Goal: Manage account settings

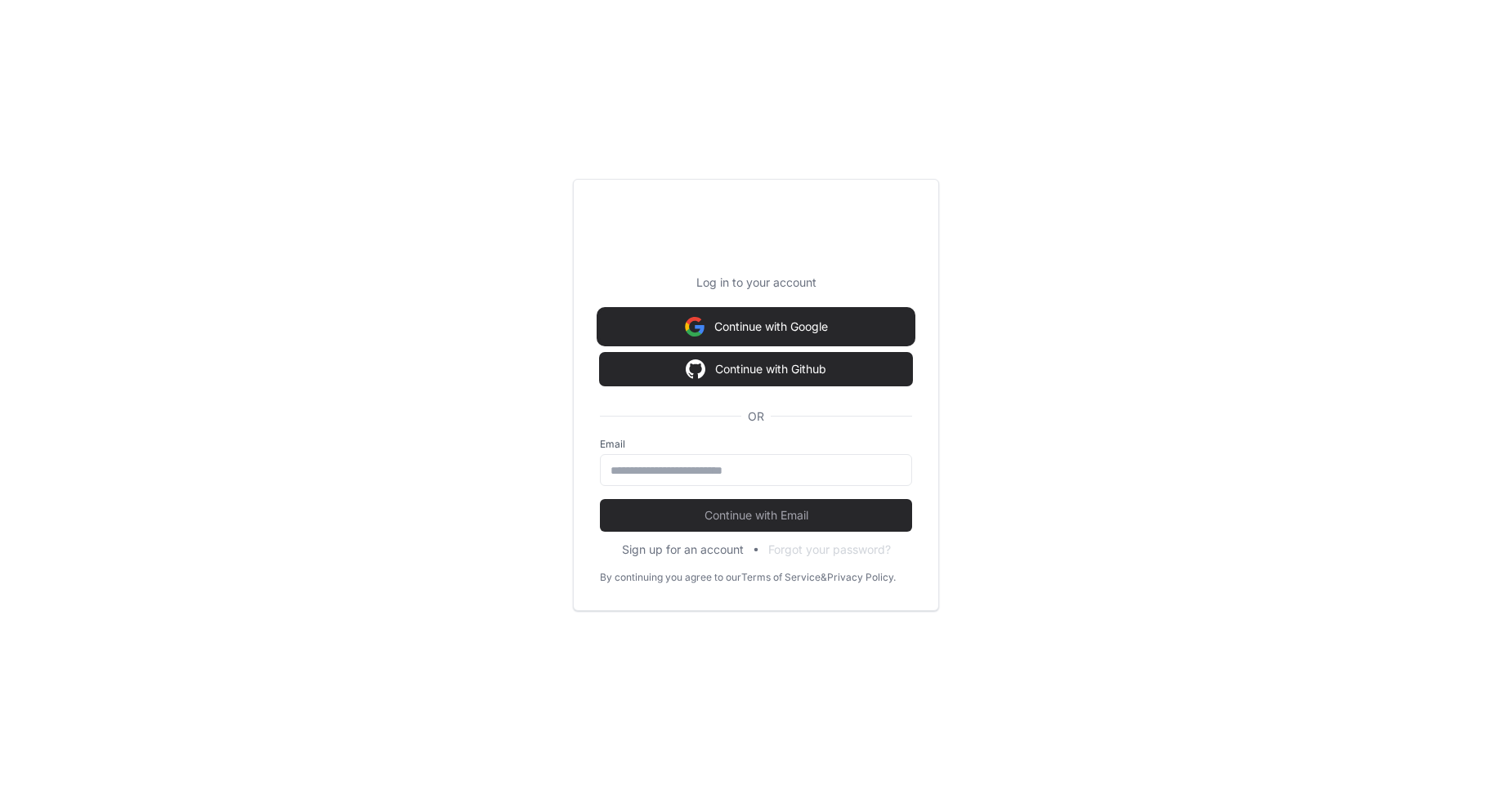
click at [744, 325] on button "Continue with Google" at bounding box center [756, 327] width 313 height 33
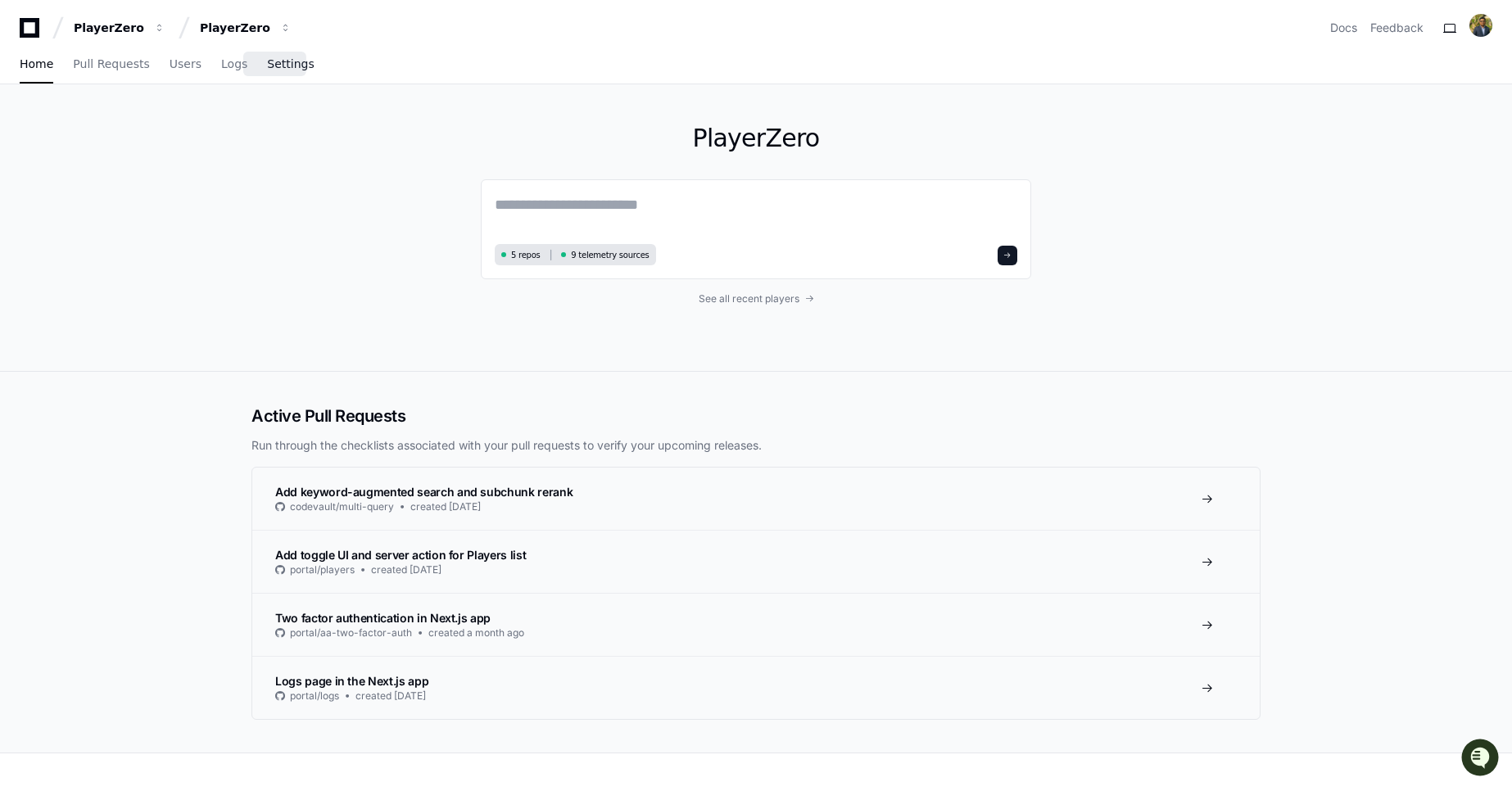
click at [284, 51] on link "Settings" at bounding box center [290, 64] width 46 height 38
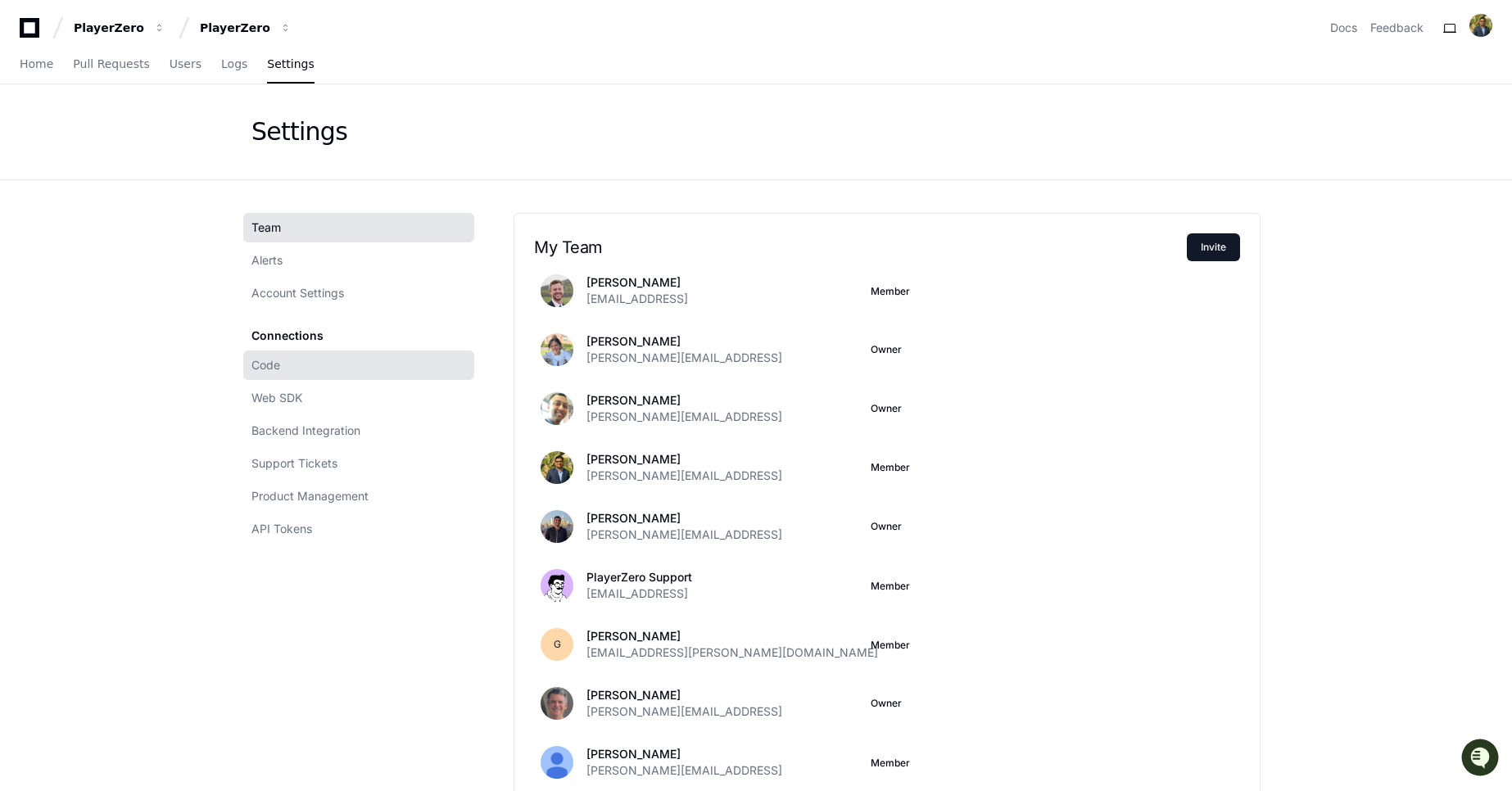
click at [325, 363] on link "Code" at bounding box center [359, 365] width 231 height 30
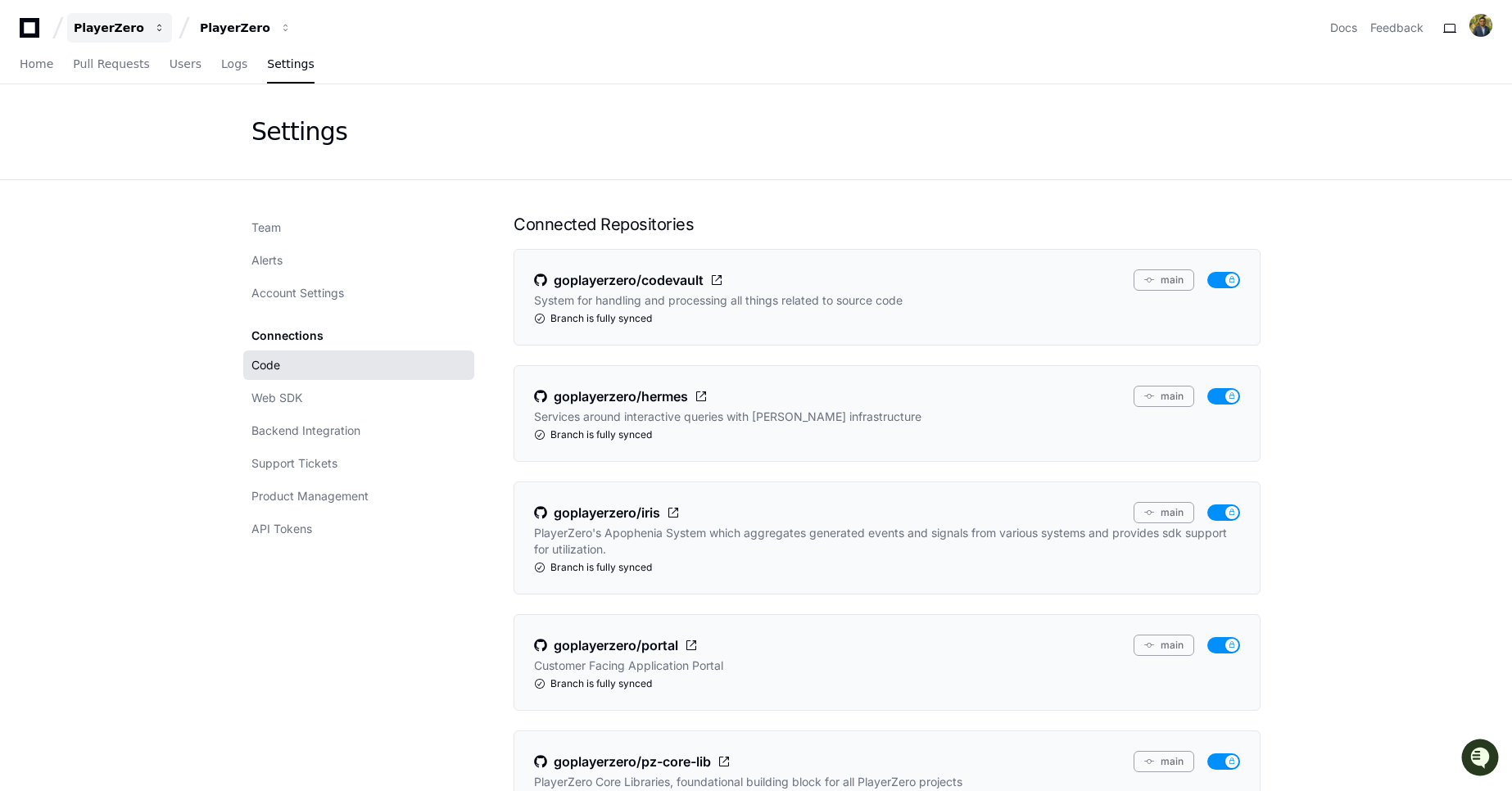
click at [120, 17] on button "PlayerZero" at bounding box center [120, 28] width 105 height 30
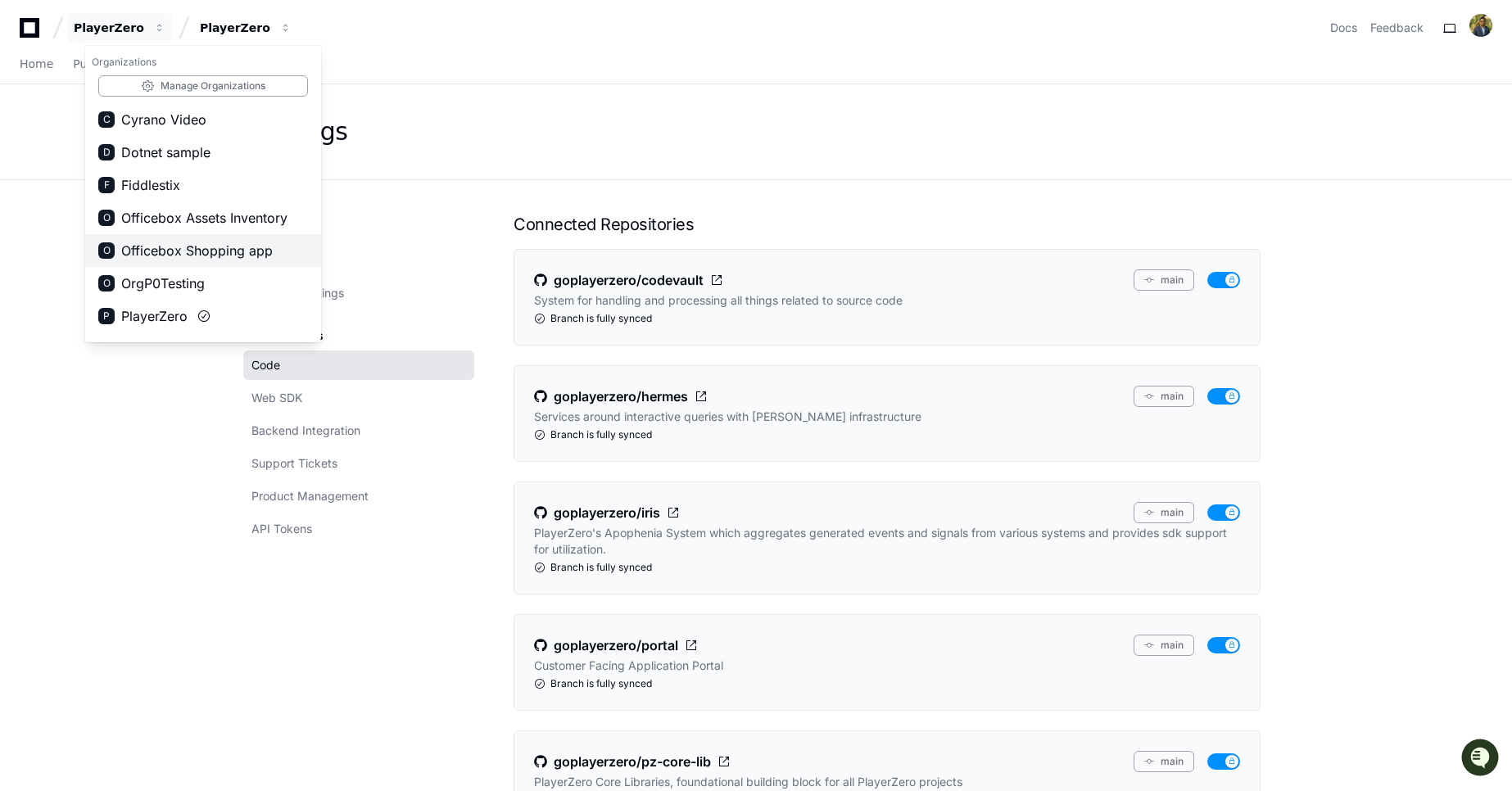
scroll to position [59, 0]
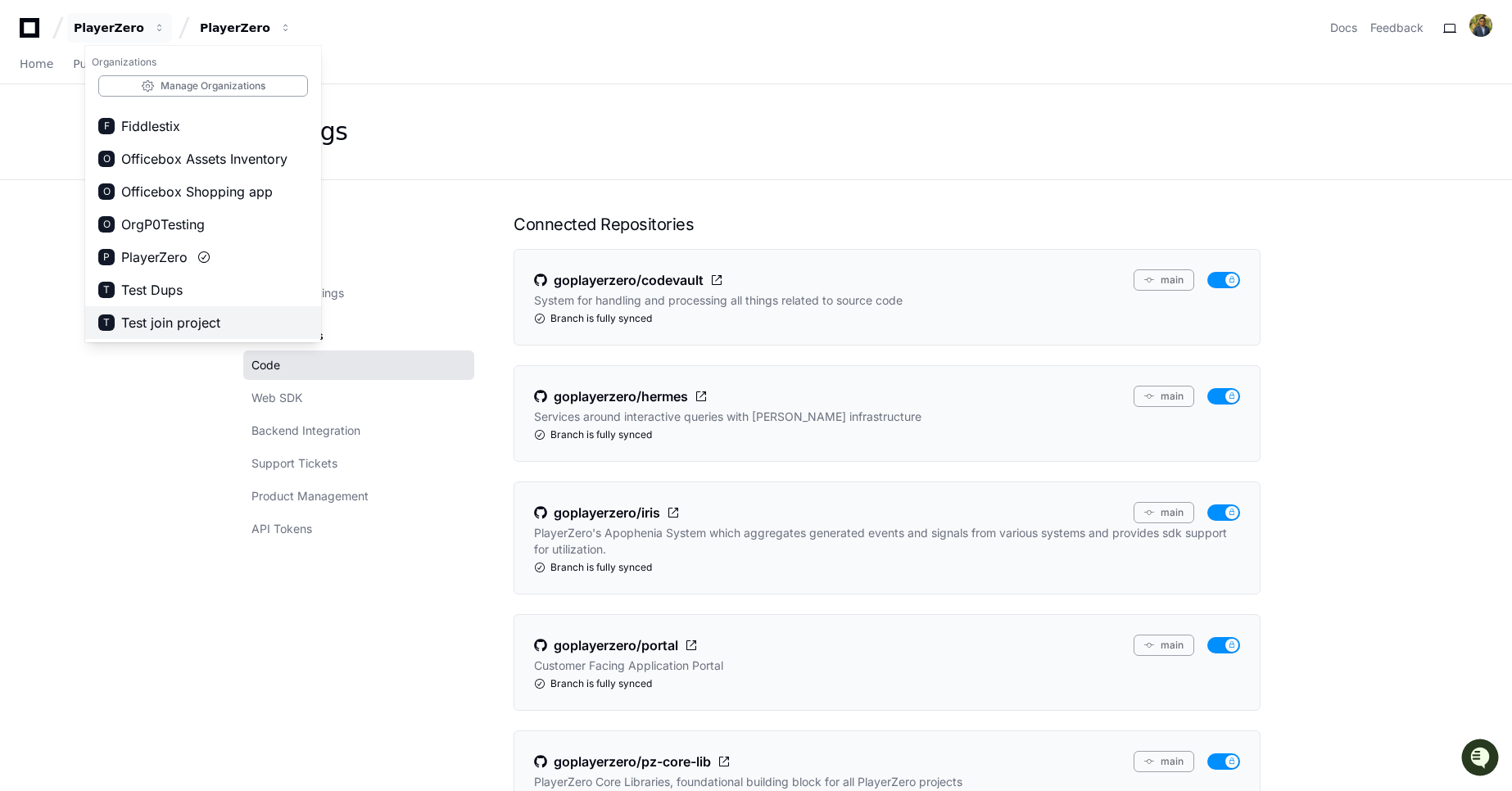
click at [166, 332] on span "Test join project" at bounding box center [171, 322] width 99 height 19
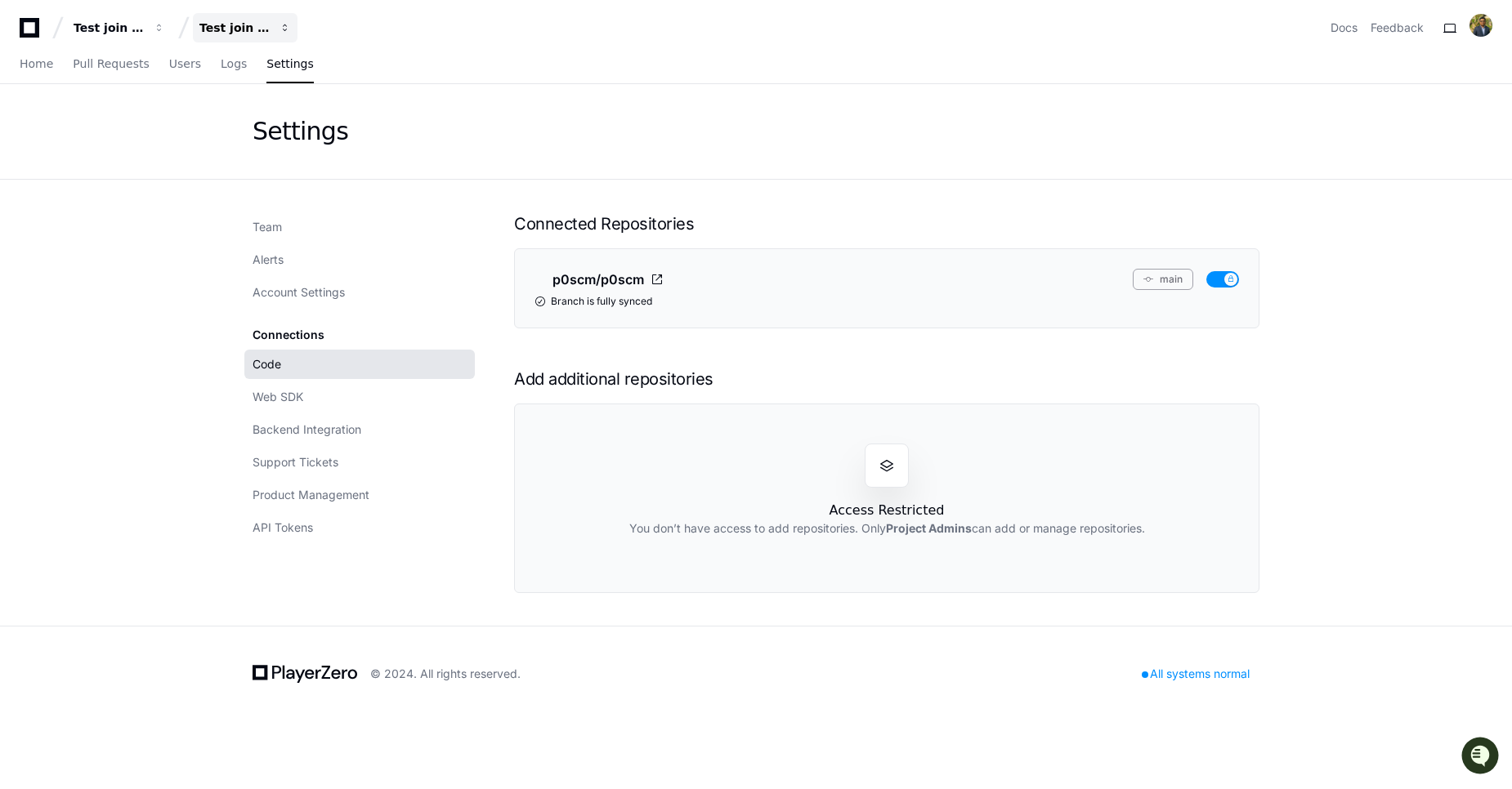
click at [249, 31] on div "Test join project" at bounding box center [234, 27] width 70 height 16
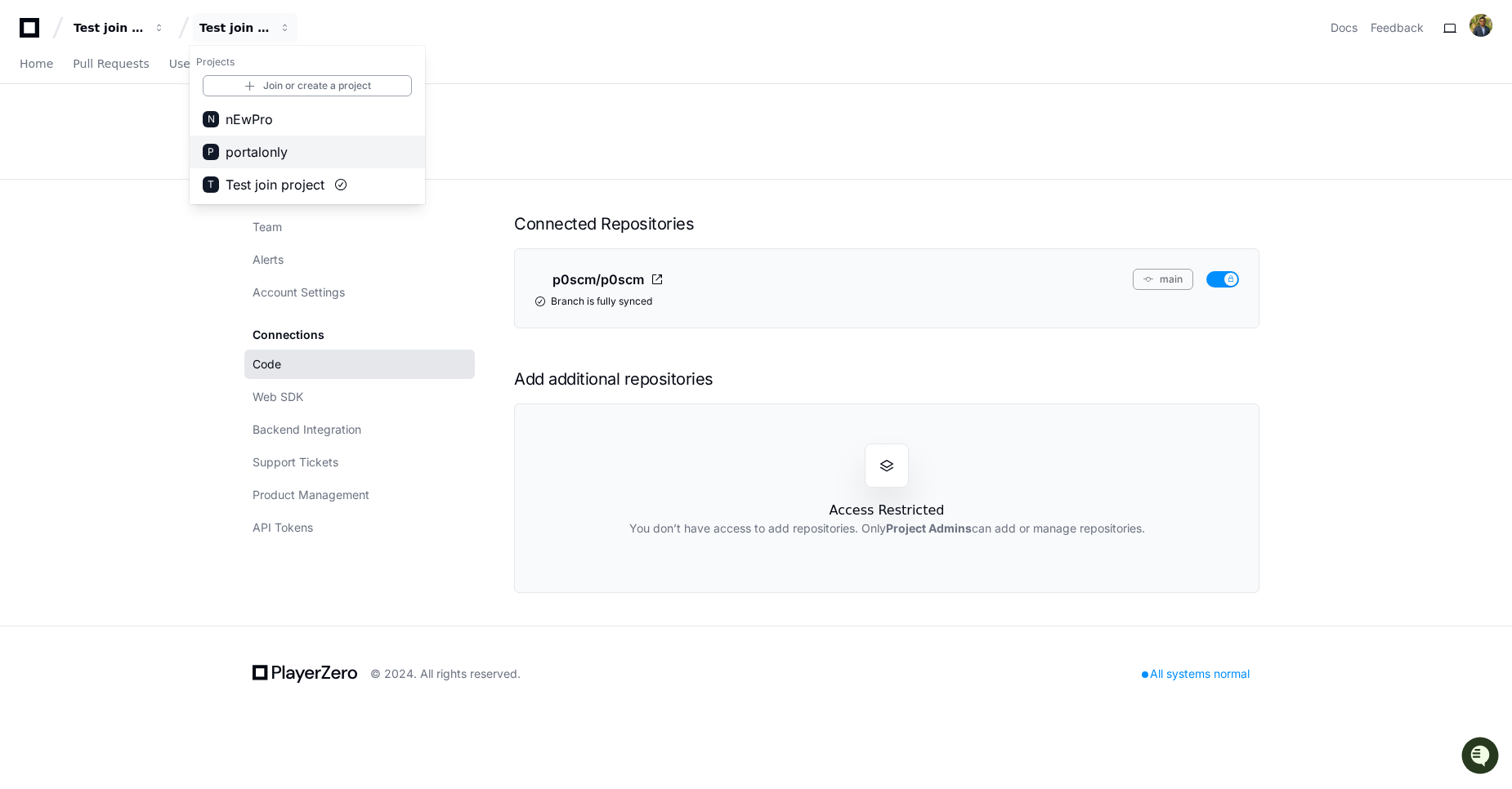
click at [259, 153] on span "portalonly" at bounding box center [257, 152] width 62 height 19
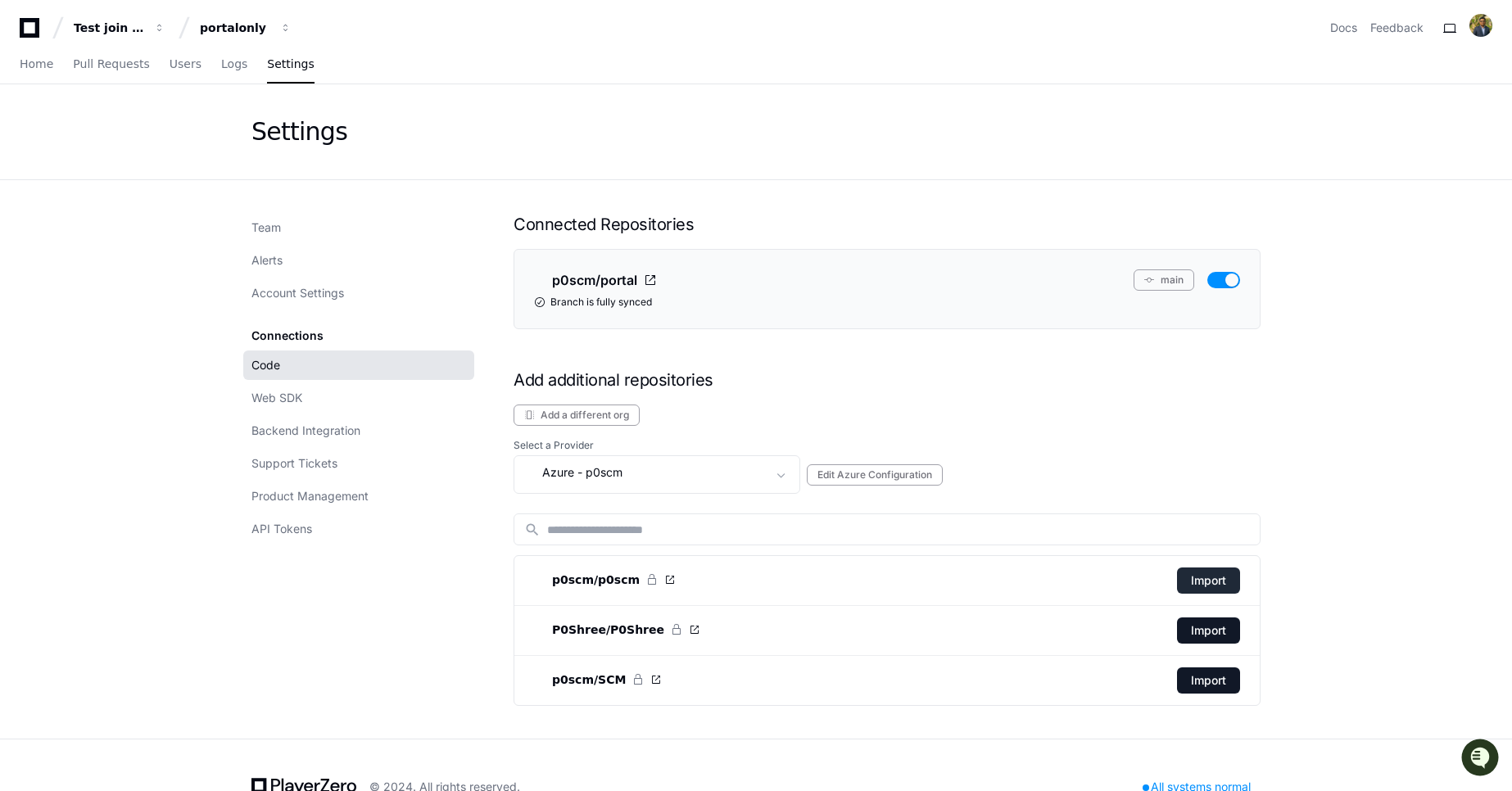
click at [1184, 578] on button "Import" at bounding box center [1208, 580] width 63 height 26
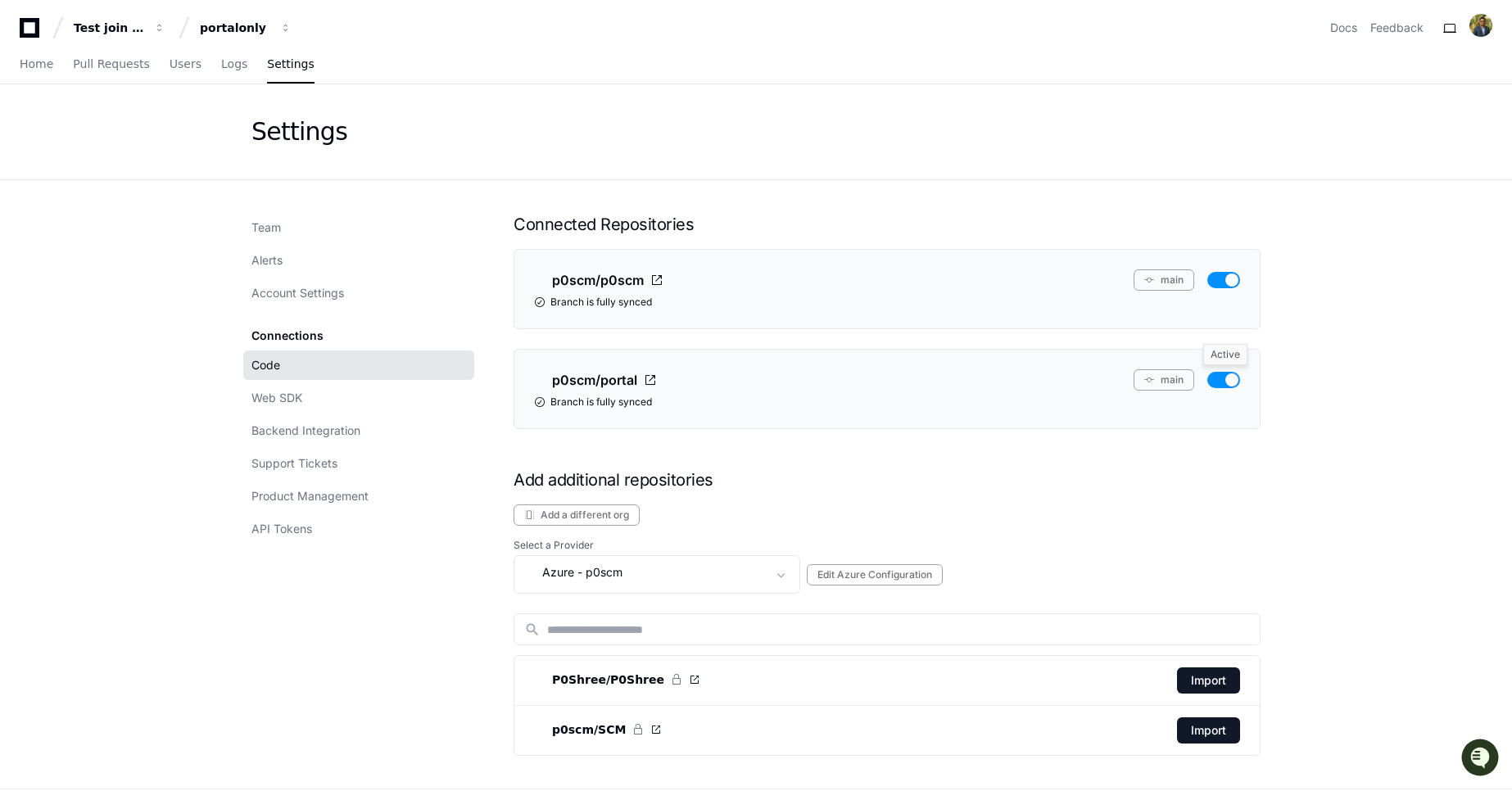
click at [1231, 377] on button "button" at bounding box center [1223, 379] width 33 height 16
